Goal: Use online tool/utility: Utilize a website feature to perform a specific function

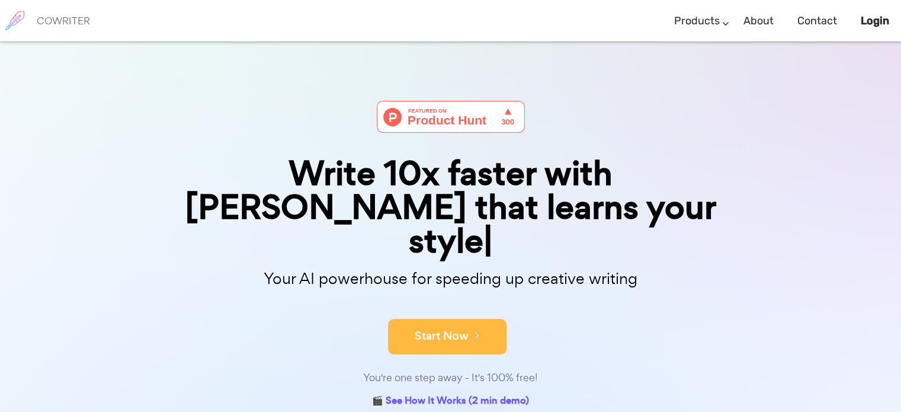
click at [437, 319] on button "Start Now" at bounding box center [447, 337] width 118 height 36
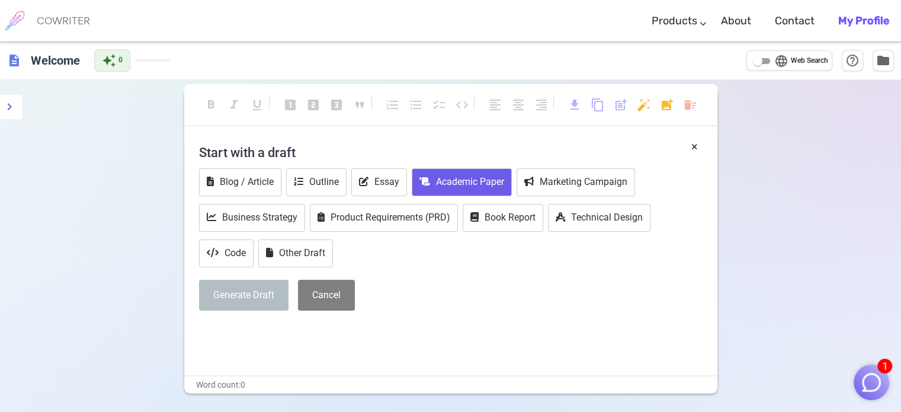
click at [448, 187] on button "Academic Paper" at bounding box center [462, 182] width 100 height 28
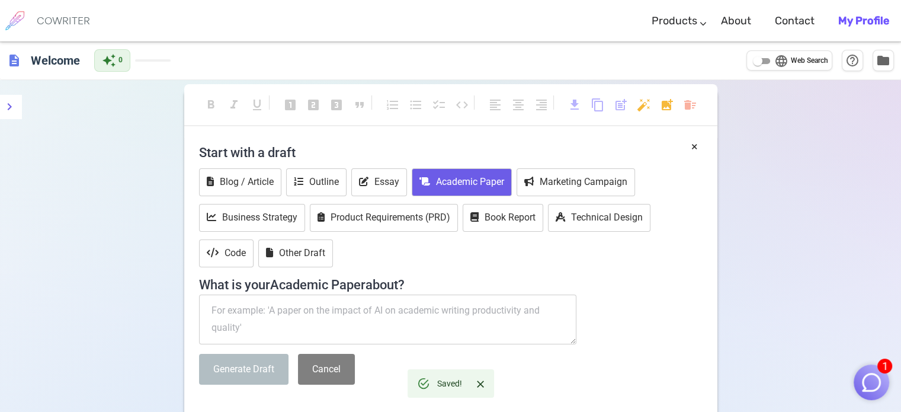
click at [294, 315] on textarea at bounding box center [388, 319] width 378 height 50
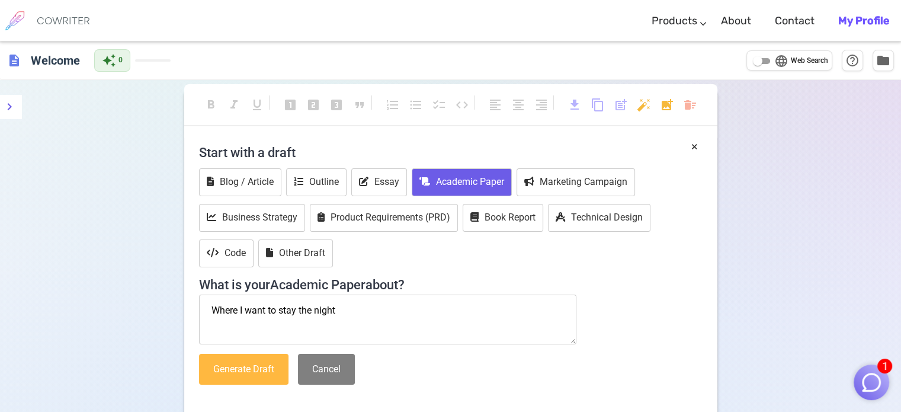
type textarea "Where I want to stay the night"
click at [223, 358] on button "Generate Draft" at bounding box center [243, 369] width 89 height 31
click at [223, 358] on div "× Start with a draft Blog / Article Outline Essay Academic Paper Marketing Camp…" at bounding box center [450, 284] width 533 height 293
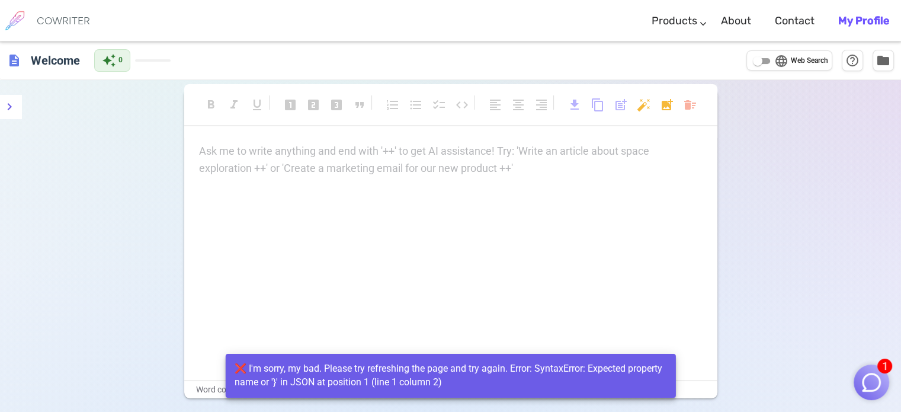
click at [326, 162] on div "Ask me to write anything and end with '++' to get AI assistance! Try: 'Write an…" at bounding box center [451, 160] width 504 height 34
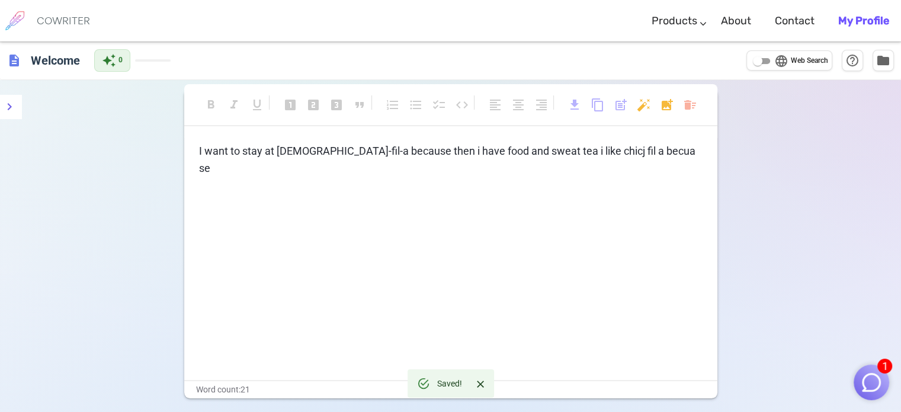
click at [547, 150] on span "I want to stay at [DEMOGRAPHIC_DATA]-fil-a because then i have food and sweat t…" at bounding box center [448, 160] width 499 height 30
click at [614, 153] on span "I want to stay at [DEMOGRAPHIC_DATA]-fil-a because then i have food and sweat t…" at bounding box center [448, 160] width 499 height 30
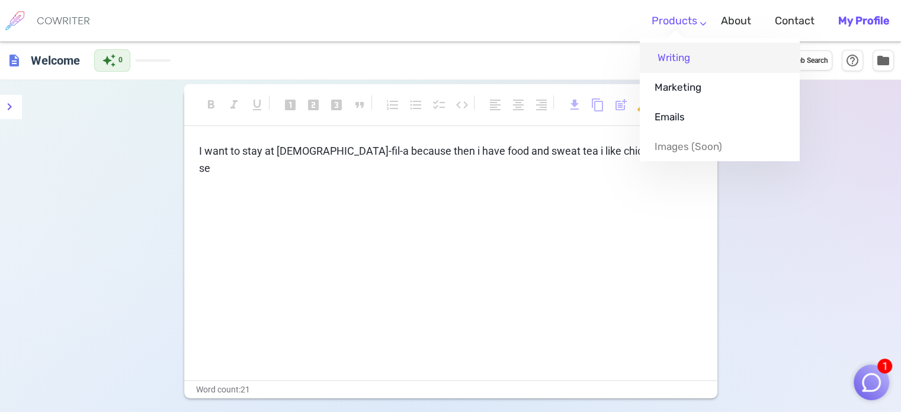
click at [668, 54] on link "Writing" at bounding box center [720, 58] width 160 height 30
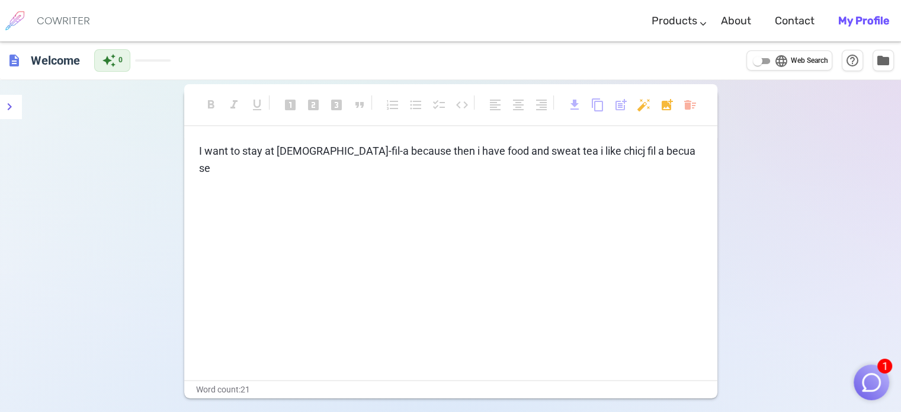
click at [863, 375] on img "button" at bounding box center [871, 382] width 23 height 23
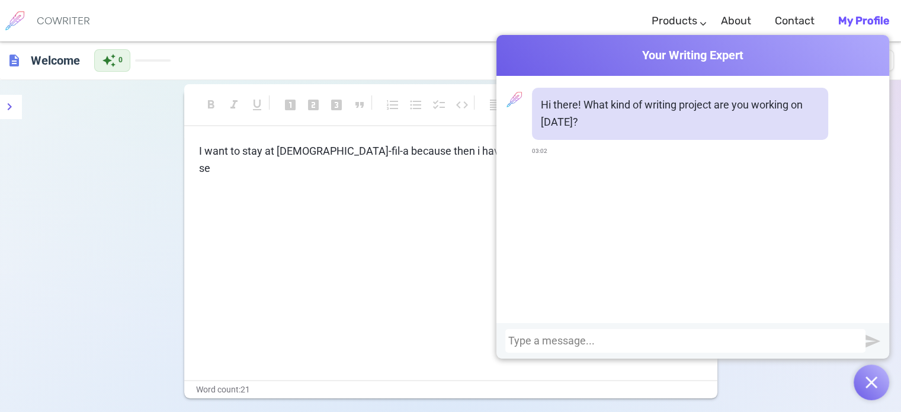
click at [526, 339] on div at bounding box center [685, 341] width 354 height 12
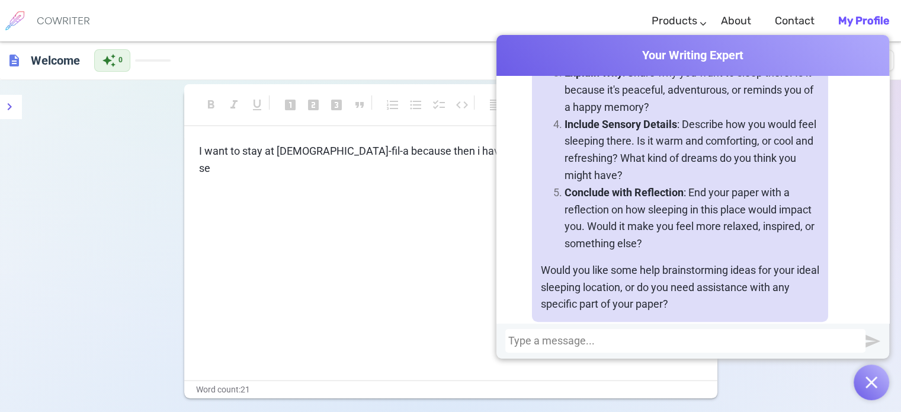
scroll to position [555, 0]
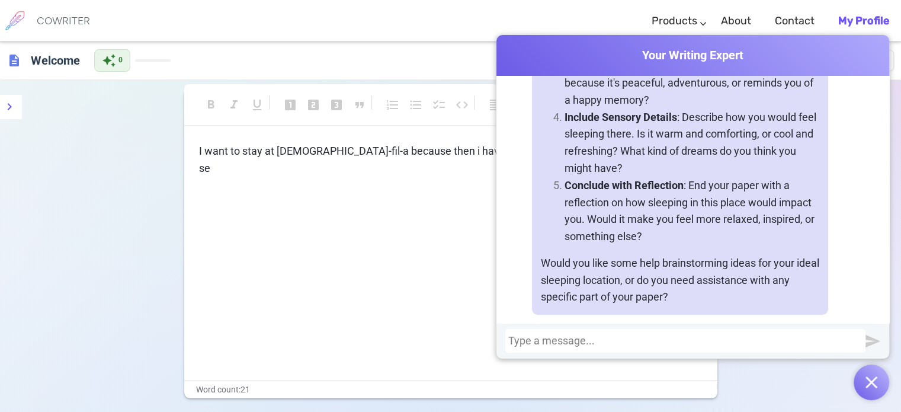
drag, startPoint x: 875, startPoint y: 390, endPoint x: 816, endPoint y: 367, distance: 63.6
click at [874, 386] on button "button" at bounding box center [872, 382] width 36 height 36
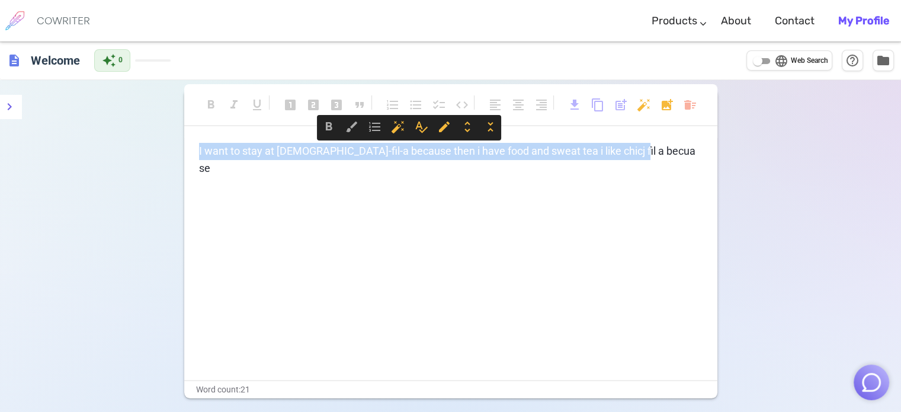
drag, startPoint x: 429, startPoint y: 170, endPoint x: 644, endPoint y: 171, distance: 215.6
click at [644, 171] on div "I want to stay at [DEMOGRAPHIC_DATA]-fil-a because then i have food and sweat t…" at bounding box center [450, 261] width 533 height 237
click at [643, 158] on p "I want to stay at [DEMOGRAPHIC_DATA]-fil-a because then i have food and sweat t…" at bounding box center [451, 160] width 504 height 34
click at [618, 149] on span "I want to stay at [DEMOGRAPHIC_DATA]-fil-a because then i have food and sweat t…" at bounding box center [448, 160] width 499 height 30
click at [625, 151] on p "I want to stay at [DEMOGRAPHIC_DATA]-fil-a because then i have food and sweat t…" at bounding box center [451, 160] width 504 height 34
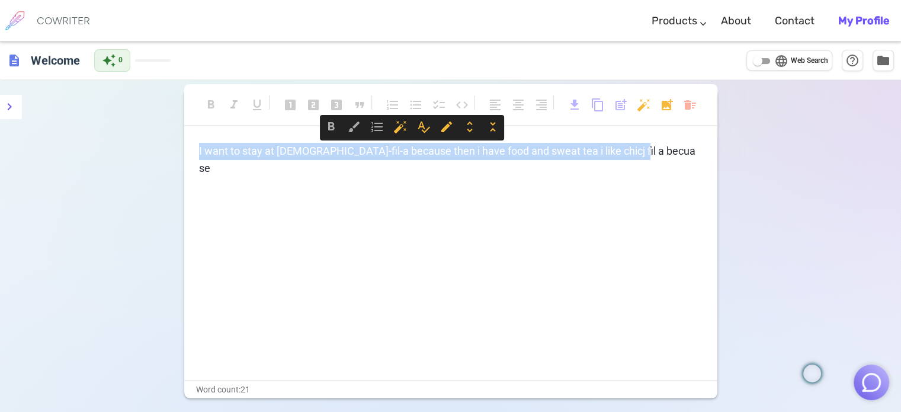
click at [624, 151] on span "I want to stay at [DEMOGRAPHIC_DATA]-fil-a because then i have food and sweat t…" at bounding box center [448, 160] width 499 height 30
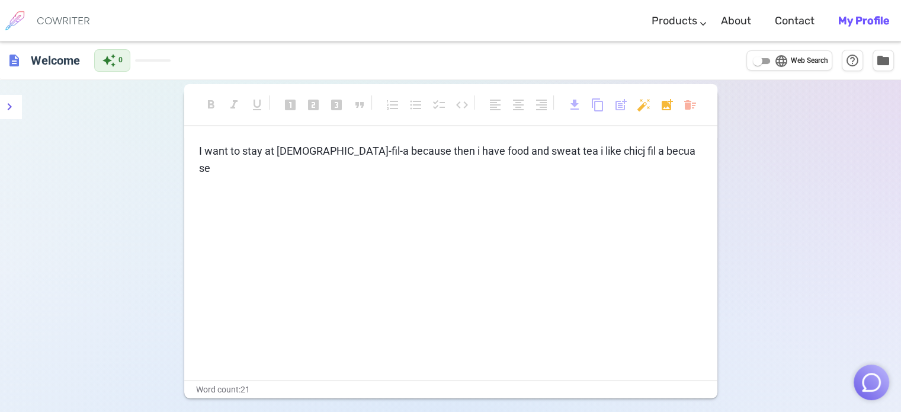
click at [624, 151] on span "I want to stay at [DEMOGRAPHIC_DATA]-fil-a because then i have food and sweat t…" at bounding box center [448, 160] width 499 height 30
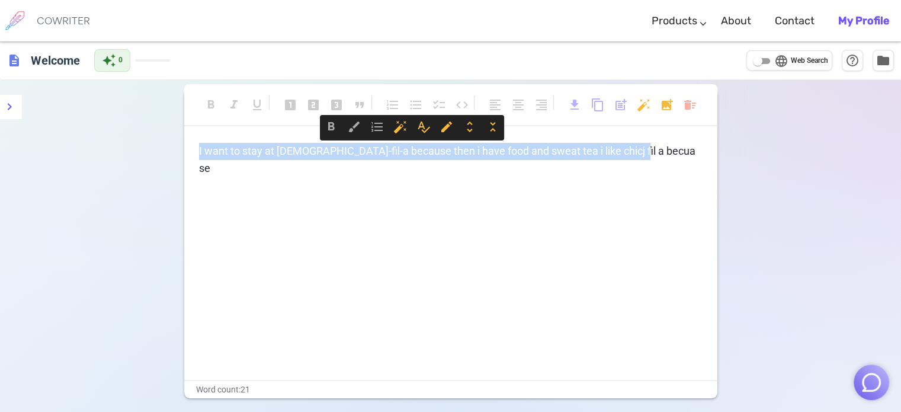
click at [624, 152] on span "I want to stay at [DEMOGRAPHIC_DATA]-fil-a because then i have food and sweat t…" at bounding box center [448, 160] width 499 height 30
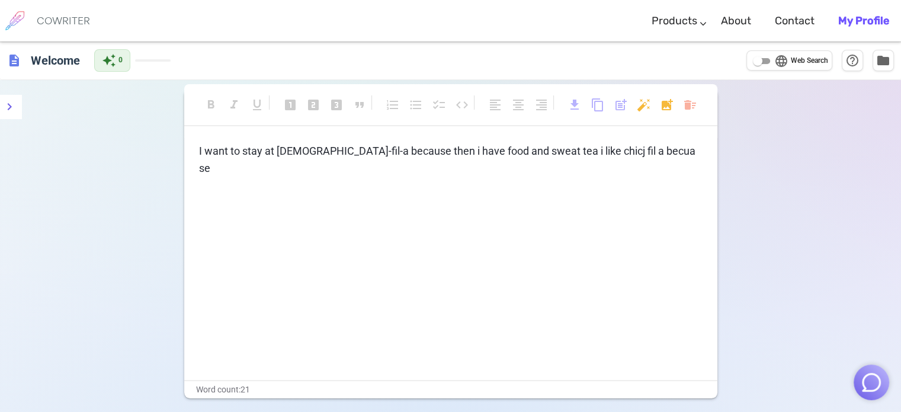
click at [626, 150] on span "I want to stay at [DEMOGRAPHIC_DATA]-fil-a because then i have food and sweat t…" at bounding box center [448, 160] width 499 height 30
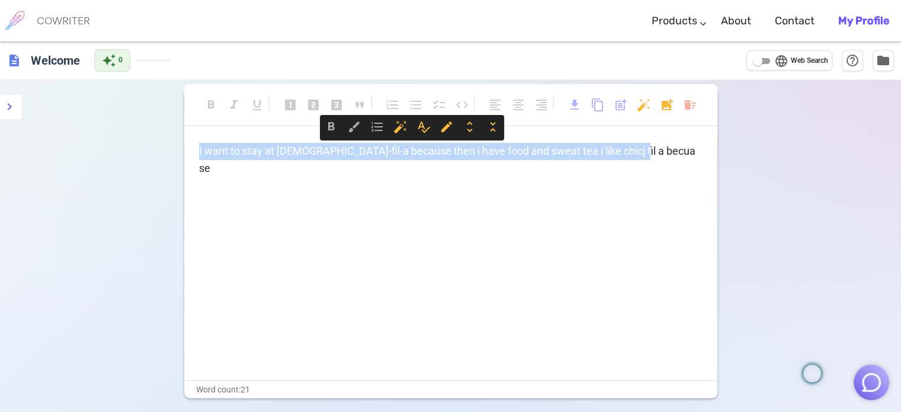
click at [626, 150] on span "I want to stay at [DEMOGRAPHIC_DATA]-fil-a because then i have food and sweat t…" at bounding box center [448, 160] width 499 height 30
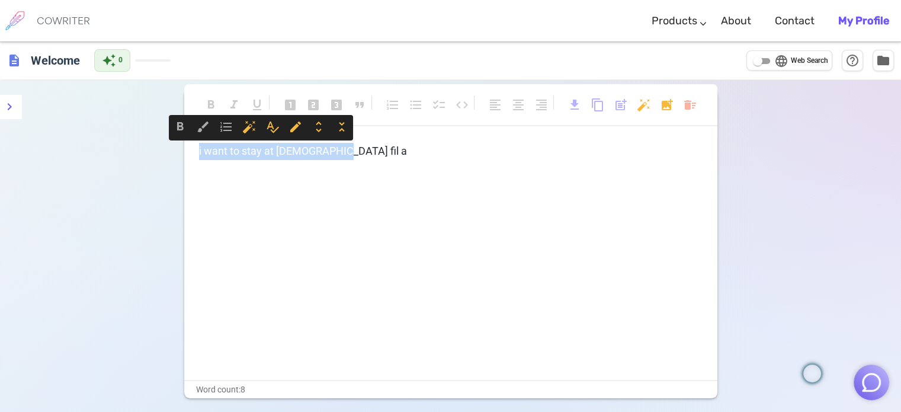
drag, startPoint x: 347, startPoint y: 156, endPoint x: 85, endPoint y: 172, distance: 262.3
click at [85, 172] on div "format_bold format_italic format_underlined looks_one looks_two looks_3 format_…" at bounding box center [450, 286] width 901 height 413
